Goal: Information Seeking & Learning: Learn about a topic

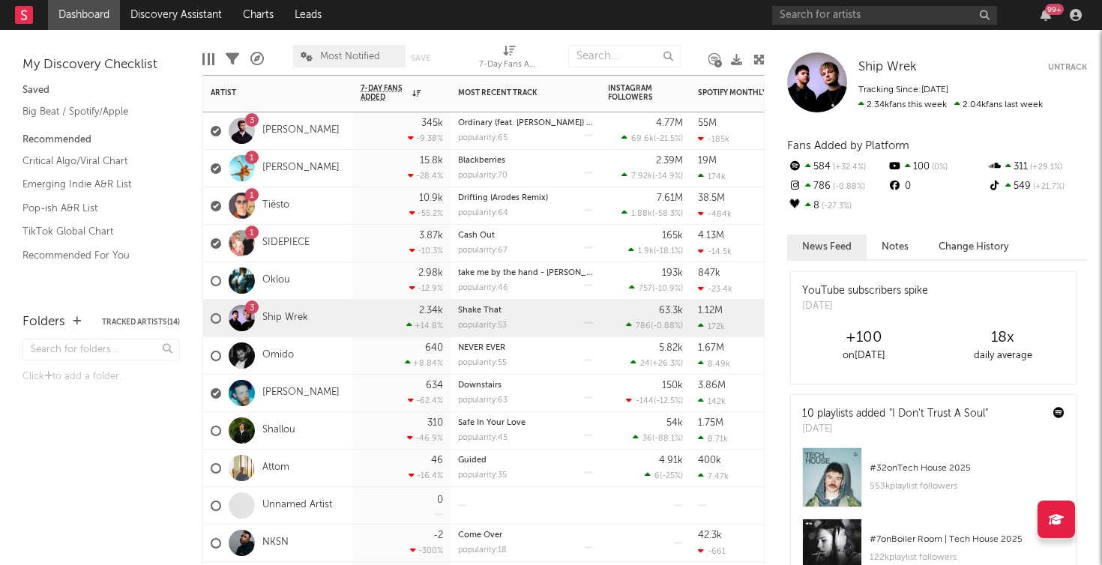
click at [355, 124] on div "345k -9.38 %" at bounding box center [401, 130] width 97 height 37
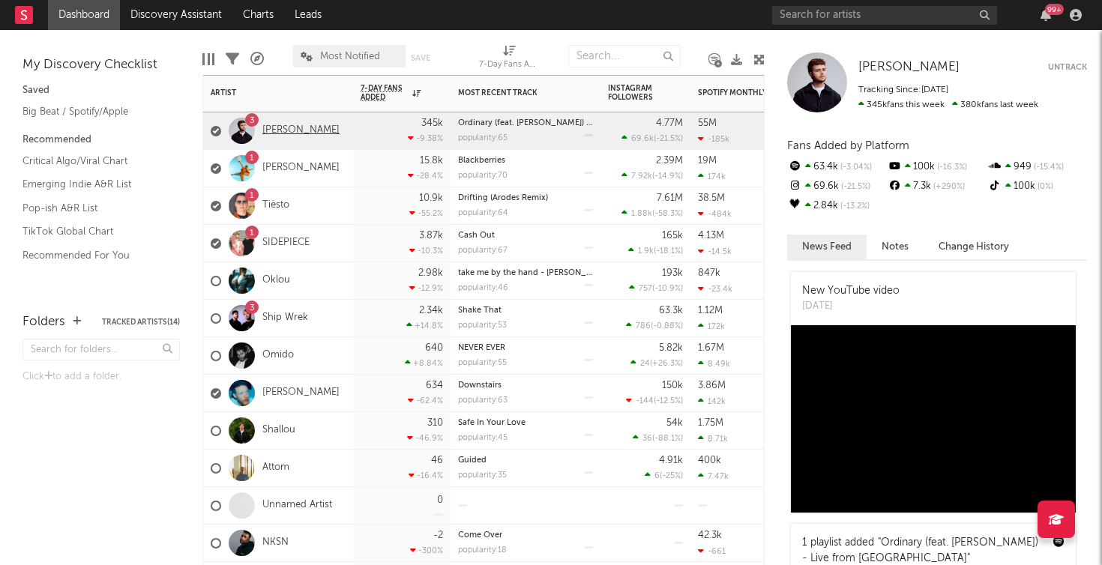
click at [281, 129] on link "[PERSON_NAME]" at bounding box center [300, 130] width 77 height 13
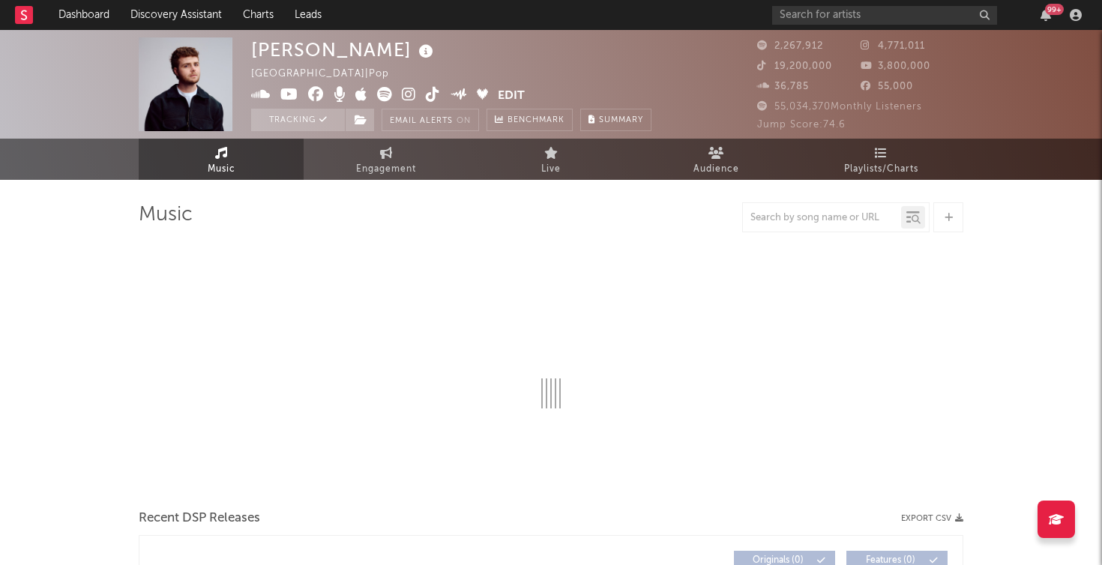
select select "6m"
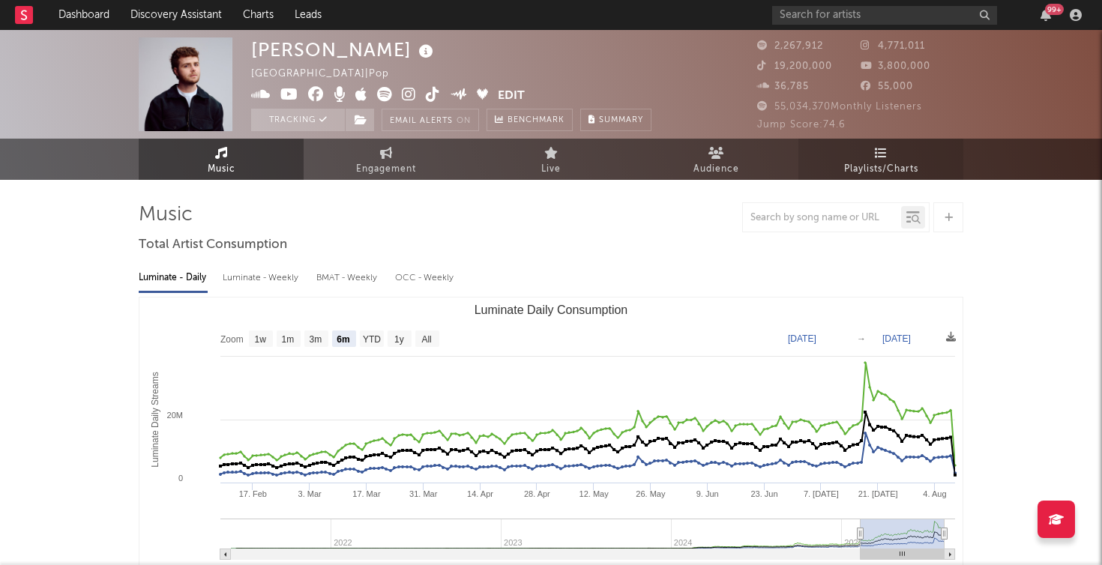
click at [890, 159] on link "Playlists/Charts" at bounding box center [880, 159] width 165 height 41
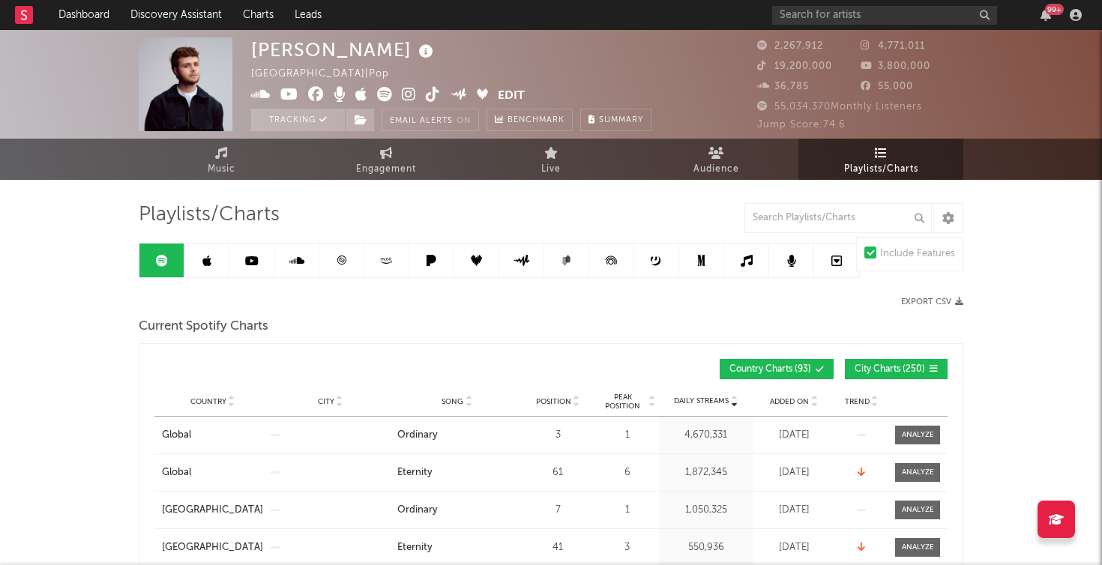
click at [225, 268] on link at bounding box center [206, 261] width 45 height 34
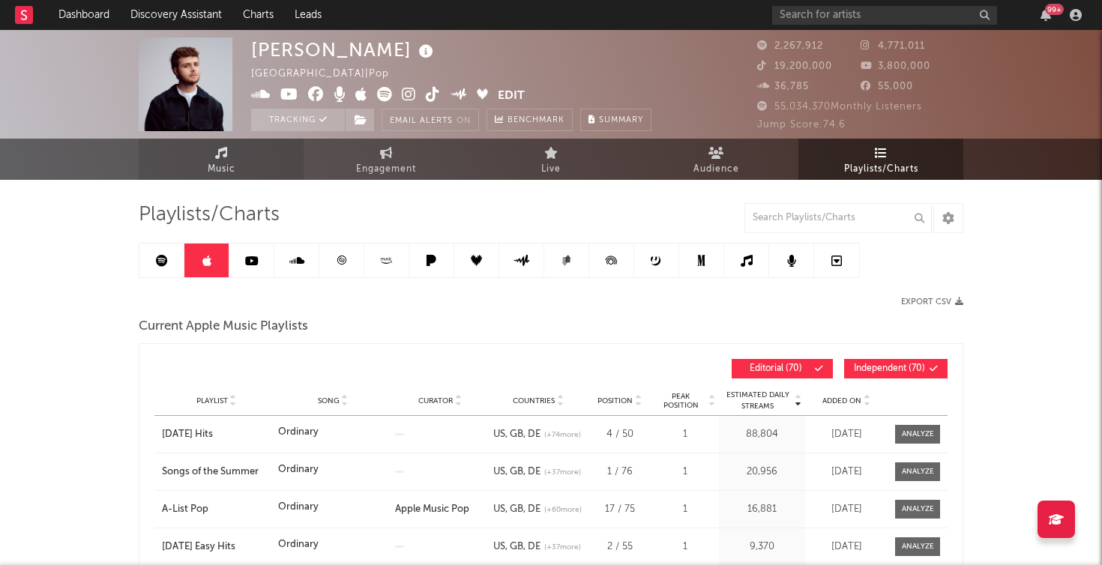
click at [219, 170] on span "Music" at bounding box center [222, 169] width 28 height 18
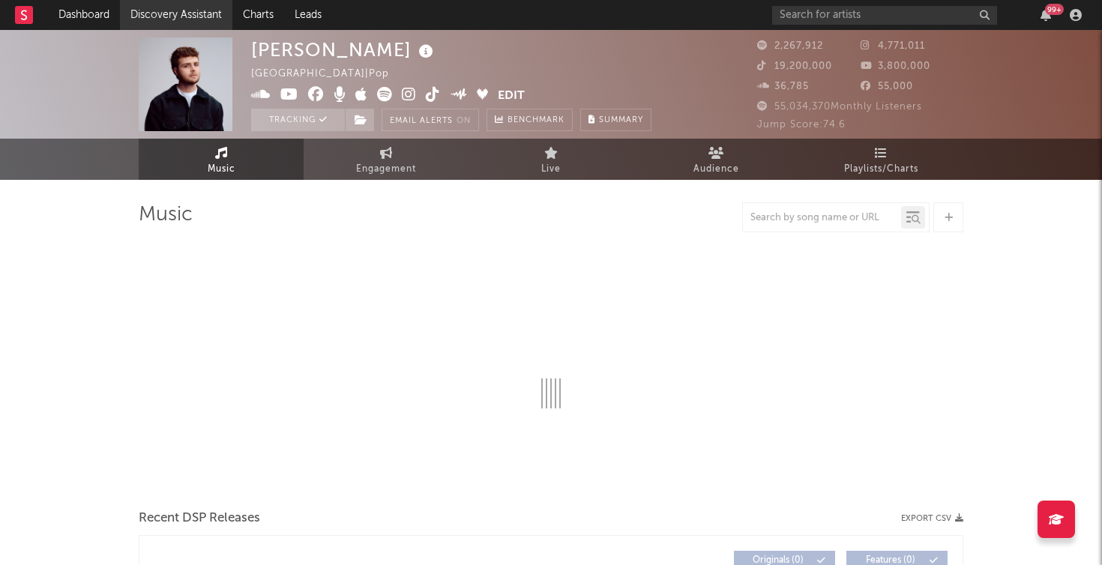
select select "6m"
